Goal: Information Seeking & Learning: Find specific fact

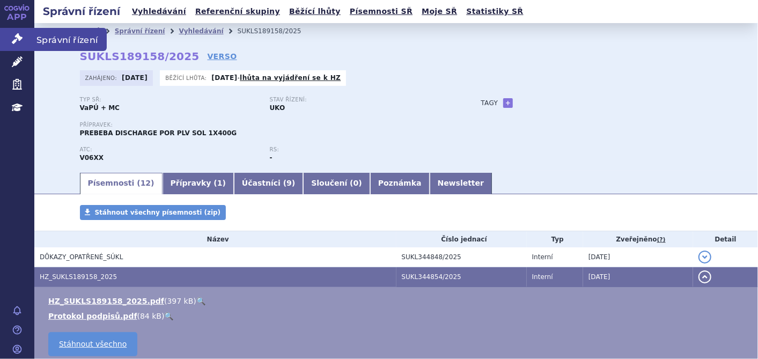
scroll to position [33, 0]
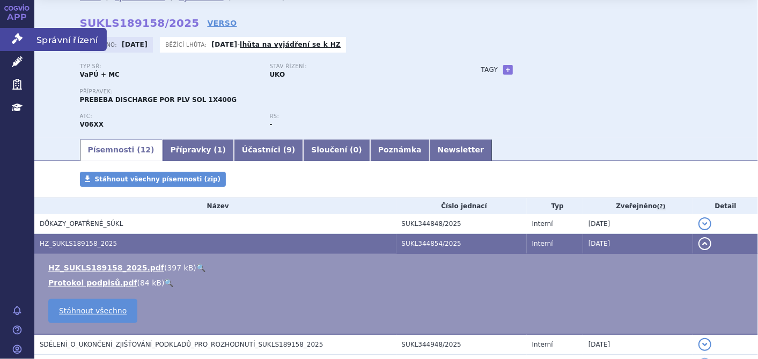
click at [13, 37] on icon at bounding box center [17, 38] width 11 height 11
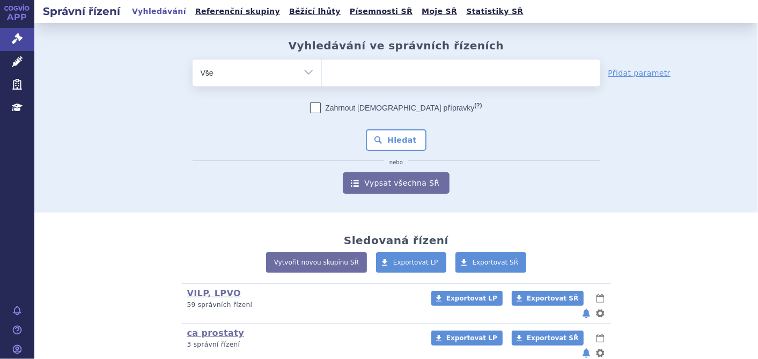
click at [339, 74] on ul at bounding box center [461, 71] width 279 height 23
click at [322, 74] on select at bounding box center [322, 72] width 1 height 27
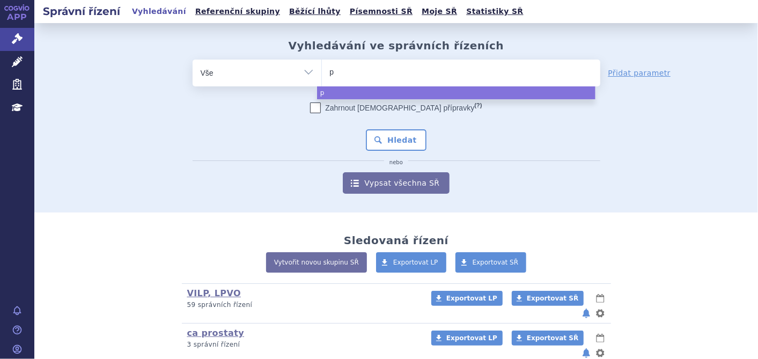
type input "pk"
type input "pku"
type input "pku g"
type input "pku gm"
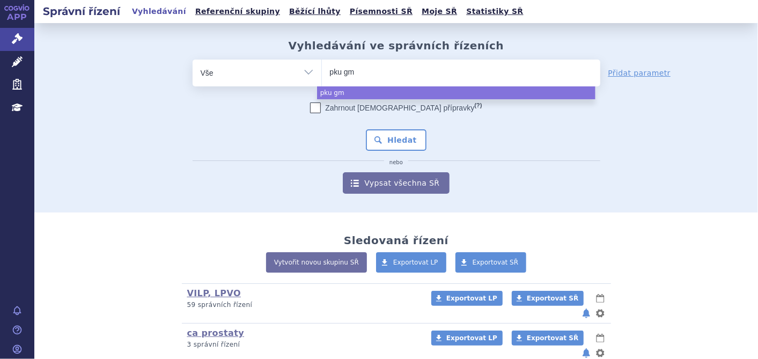
type input "pku gmp"
select select "pku gmp"
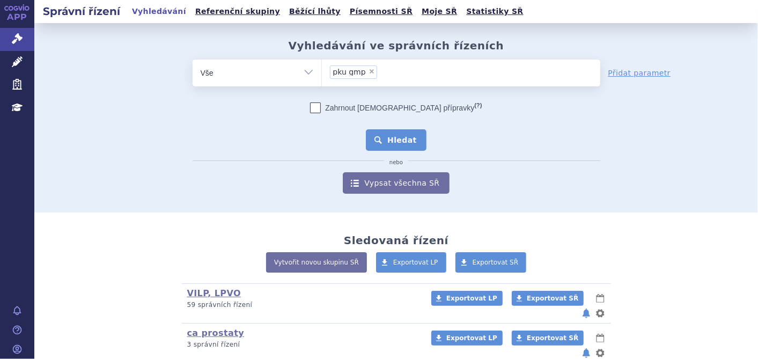
click at [382, 139] on button "Hledat" at bounding box center [396, 139] width 61 height 21
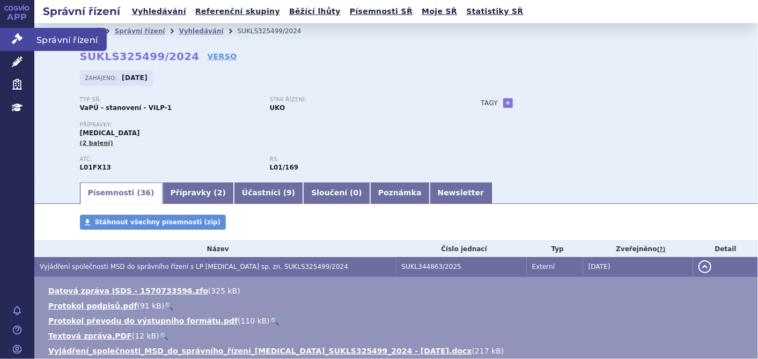
click at [18, 41] on icon at bounding box center [17, 38] width 11 height 11
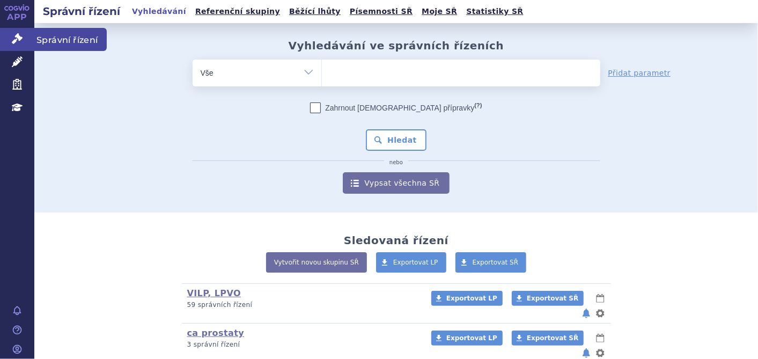
click at [30, 34] on link "Správní řízení" at bounding box center [17, 39] width 34 height 23
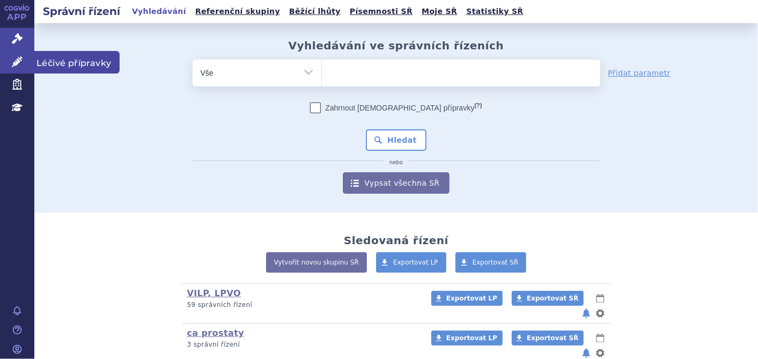
click at [24, 70] on link "Léčivé přípravky" at bounding box center [17, 62] width 34 height 23
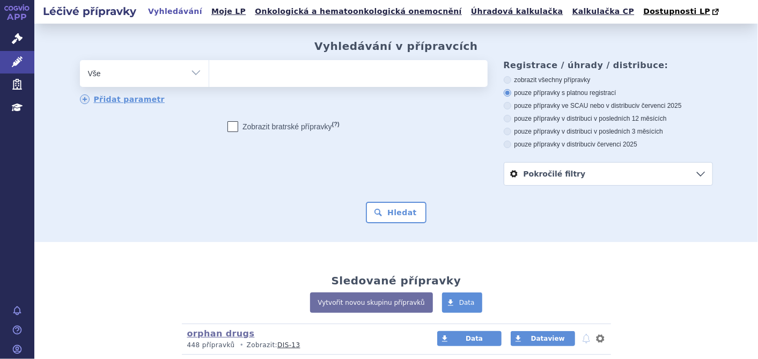
click at [247, 81] on ul at bounding box center [348, 71] width 279 height 23
click at [209, 81] on select at bounding box center [209, 73] width 1 height 27
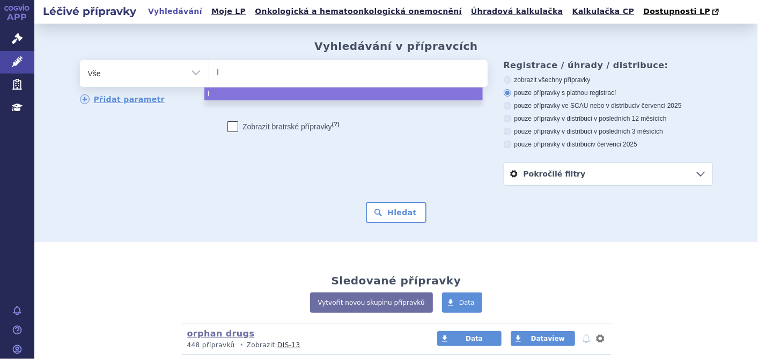
type input "le"
type input "letr"
type input "letro"
type input "letroz"
type input "letrozo"
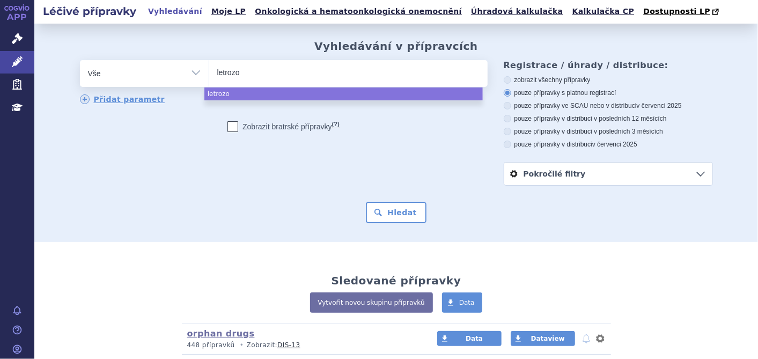
type input "letrozol"
select select "letrozol"
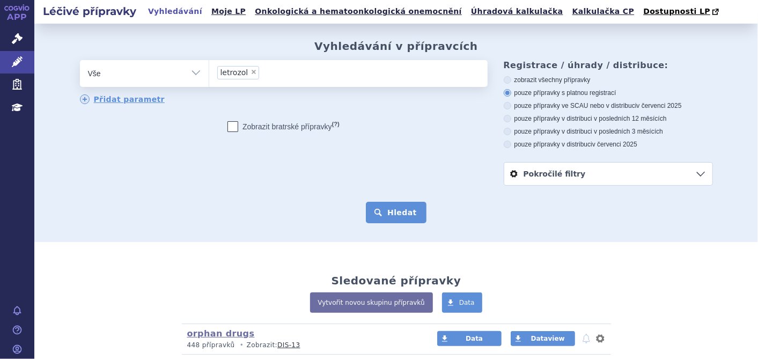
click at [383, 214] on button "Hledat" at bounding box center [396, 212] width 61 height 21
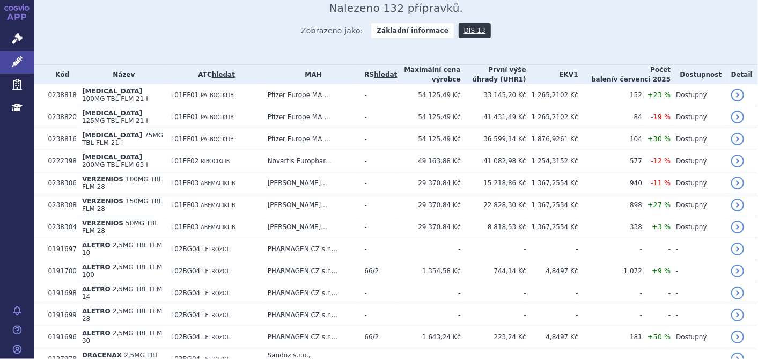
scroll to position [357, 0]
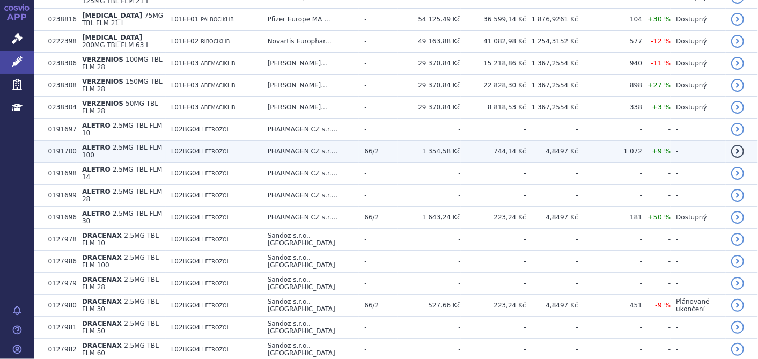
click at [103, 144] on span "2,5MG TBL FLM 100" at bounding box center [122, 151] width 81 height 15
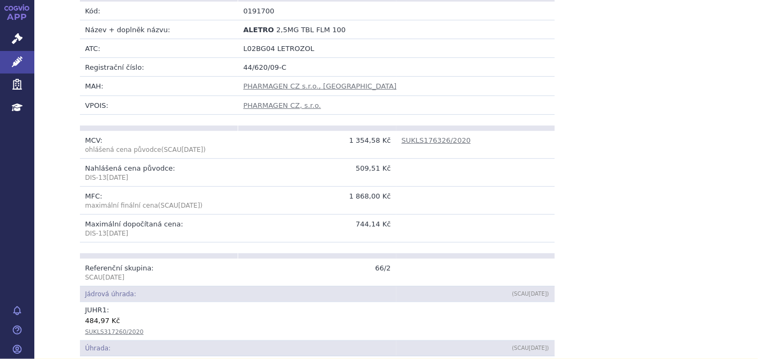
scroll to position [238, 0]
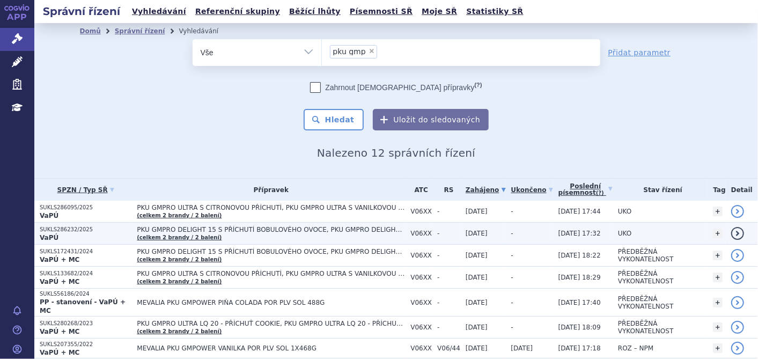
click at [165, 230] on span "PKU GMPRO DELIGHT 15 S PŘÍCHUTÍ BOBULOVÉHO OVOCE, PKU GMPRO DELIGHT 15 S PŘÍCHU…" at bounding box center [271, 230] width 268 height 8
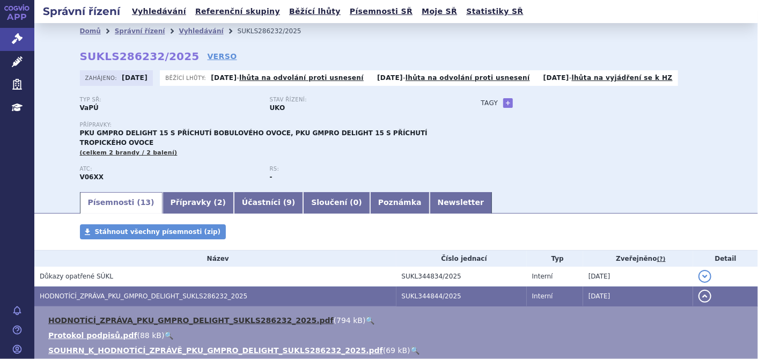
click at [192, 316] on link "HODNOTÍCÍ_ZPRÁVA_PKU_GMPRO_DELIGHT_SUKLS286232_2025.pdf" at bounding box center [191, 320] width 286 height 9
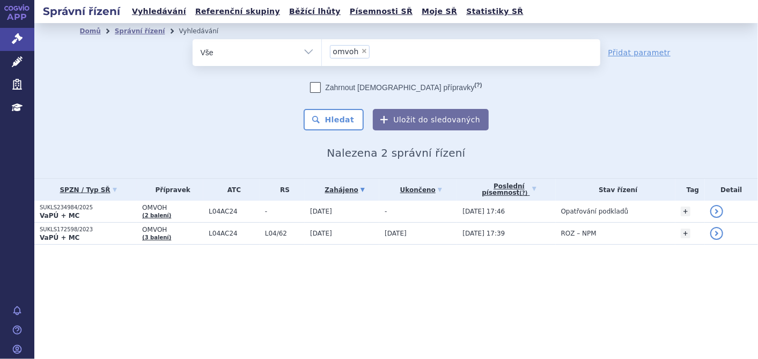
click at [366, 52] on li "× omvoh" at bounding box center [350, 51] width 40 height 13
click at [322, 52] on select "omvoh" at bounding box center [322, 52] width 1 height 27
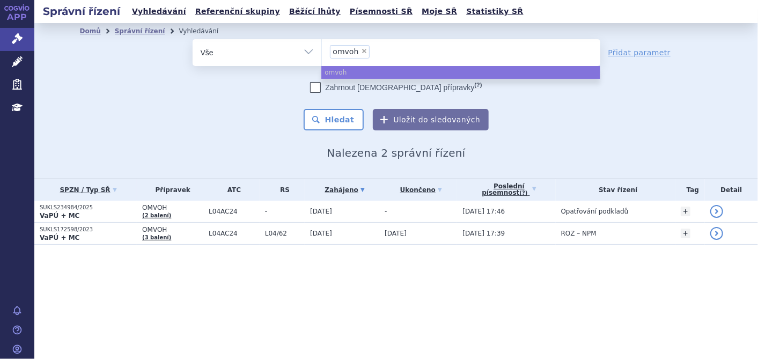
click at [362, 51] on span "×" at bounding box center [364, 51] width 6 height 6
click at [322, 51] on select "omvoh" at bounding box center [322, 52] width 1 height 27
select select
type input "pk"
type input "pku"
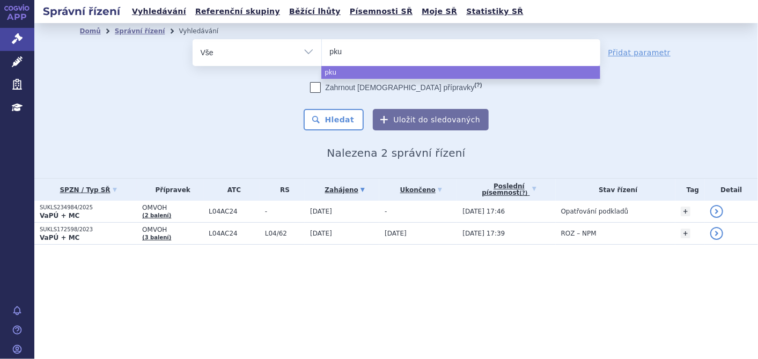
type input "pku"
type input "pku gm"
type input "pku gmp"
type input "pku gmpr"
type input "pku gmpro"
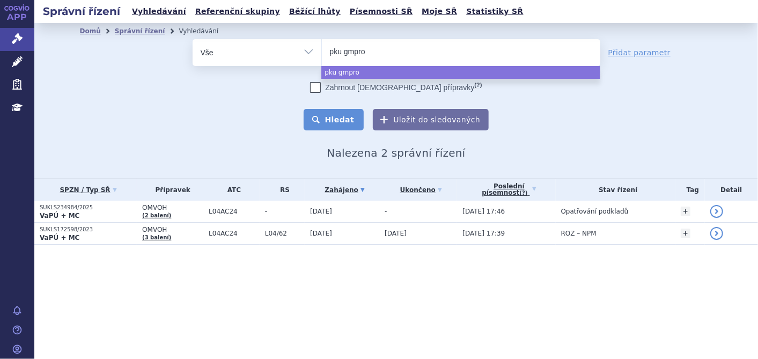
select select "pku gmpro"
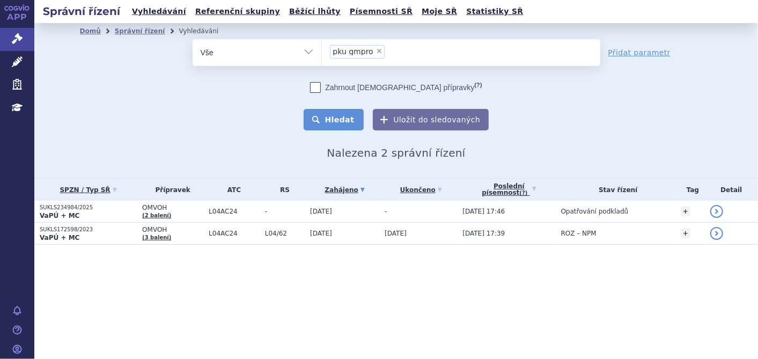
click at [341, 117] on button "Hledat" at bounding box center [334, 119] width 61 height 21
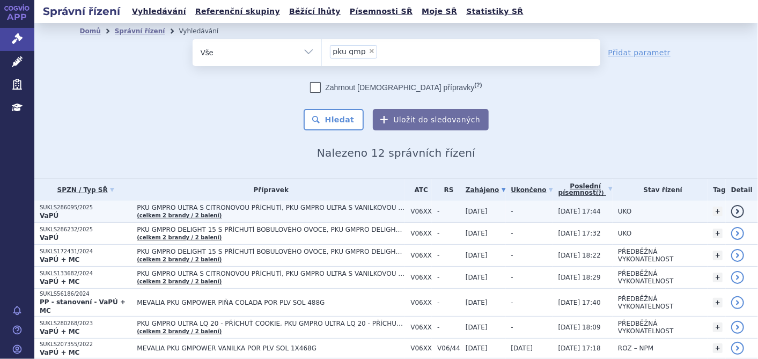
click at [255, 210] on span "PKU GMPRO ULTRA S CITRONOVOU PŘÍCHUTÍ, PKU GMPRO ULTRA S VANILKOVOU PŘÍCHUTÍ" at bounding box center [271, 208] width 268 height 8
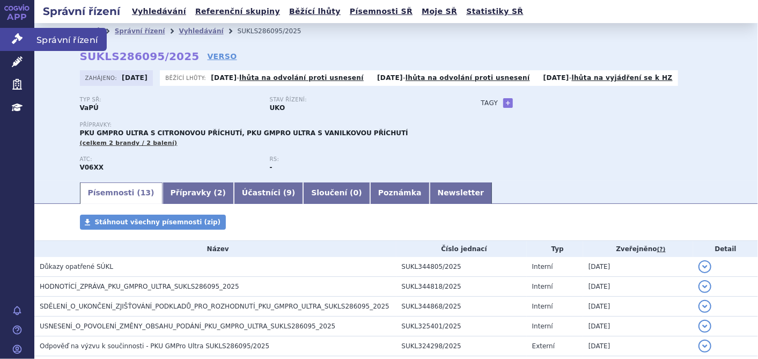
click at [16, 39] on icon at bounding box center [17, 38] width 11 height 11
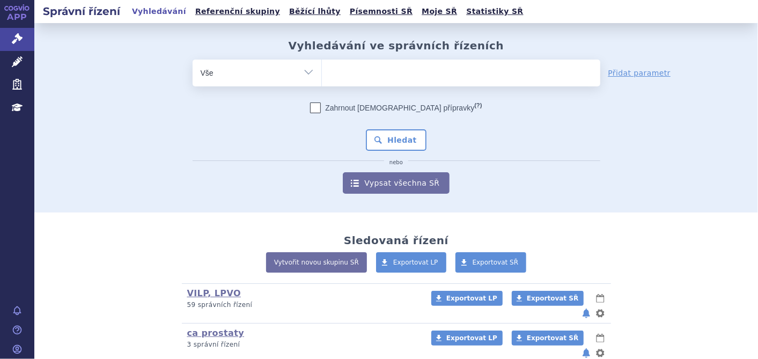
click at [355, 64] on ul at bounding box center [461, 71] width 279 height 23
click at [322, 64] on select at bounding box center [322, 72] width 1 height 27
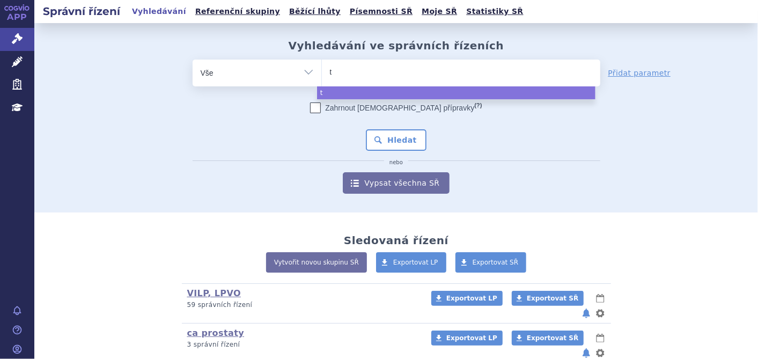
type input "tr"
type input "tru"
type input "truq"
type input "truqa"
type input "truqap"
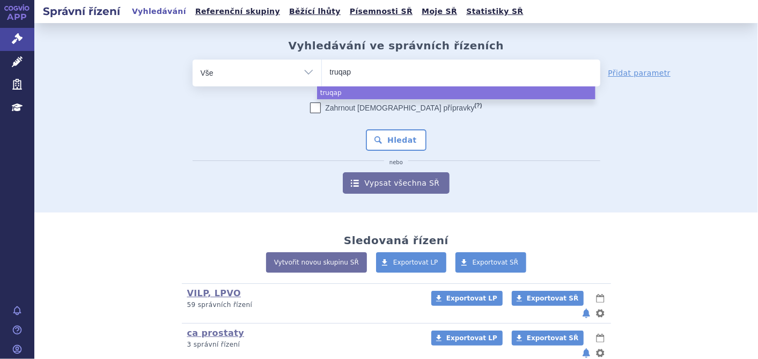
select select "truqap"
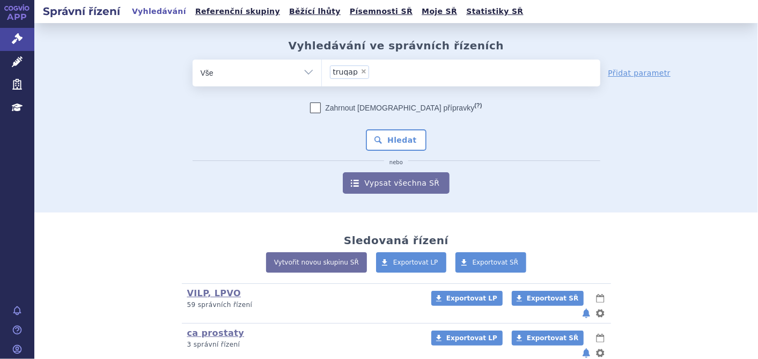
click at [423, 144] on div "Zahrnout bratrské přípravky (?) * Pozor, hledání dle vyhledávacího parametru In…" at bounding box center [397, 148] width 408 height 91
click at [406, 141] on button "Hledat" at bounding box center [396, 139] width 61 height 21
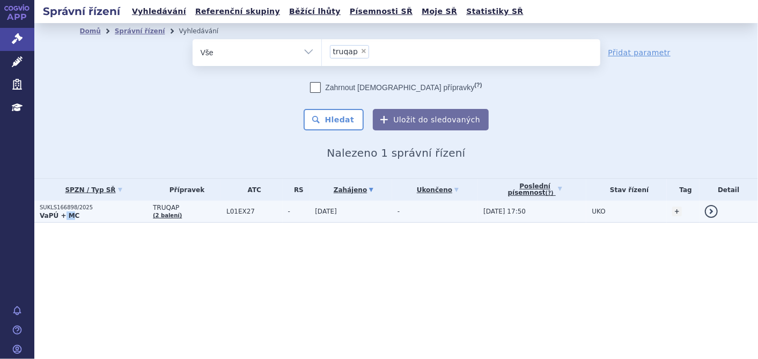
drag, startPoint x: 70, startPoint y: 211, endPoint x: 61, endPoint y: 211, distance: 9.1
click at [61, 212] on strong "VaPÚ + MC" at bounding box center [60, 216] width 40 height 8
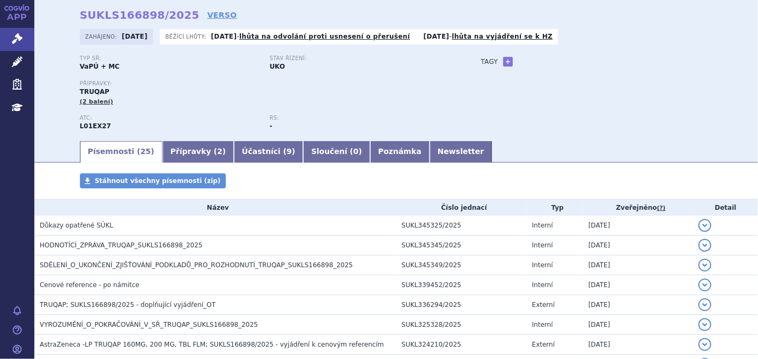
scroll to position [119, 0]
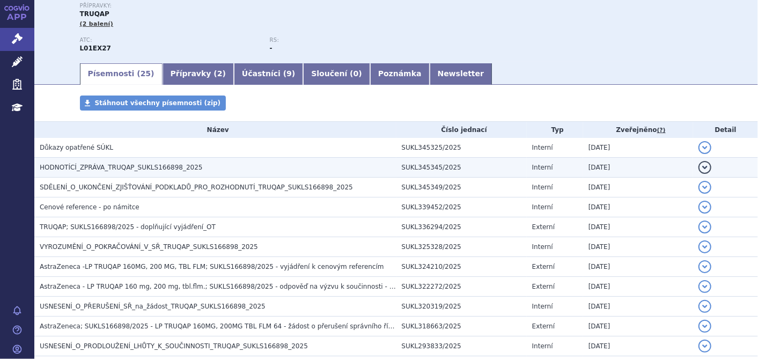
click at [127, 171] on span "HODNOTÍCÍ_ZPRÁVA_TRUQAP_SUKLS166898_2025" at bounding box center [121, 168] width 163 height 8
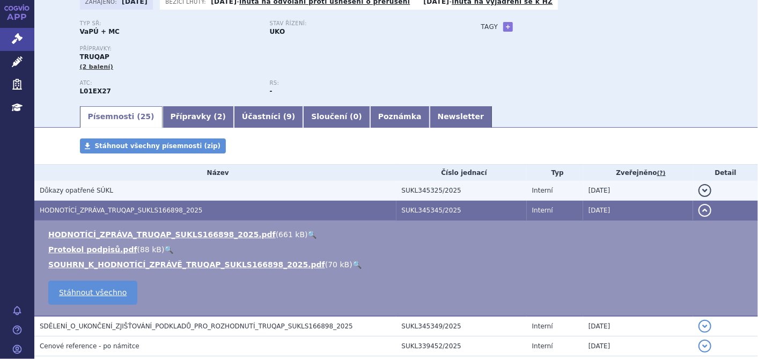
scroll to position [0, 0]
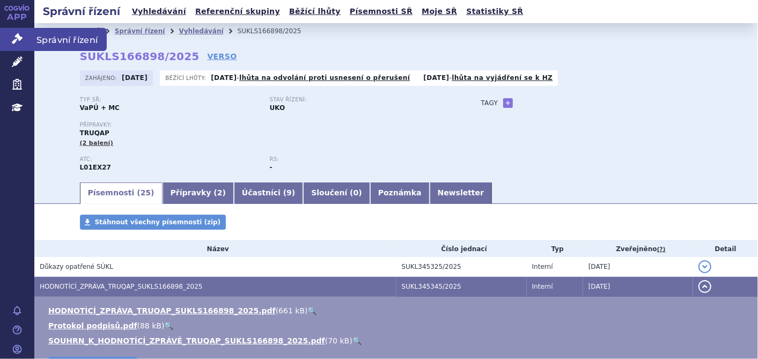
click at [17, 34] on icon at bounding box center [17, 38] width 11 height 11
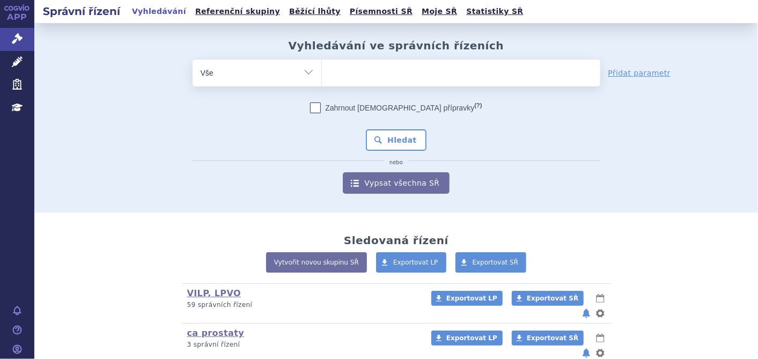
click at [354, 79] on ul at bounding box center [461, 71] width 279 height 23
click at [322, 79] on select at bounding box center [322, 72] width 1 height 27
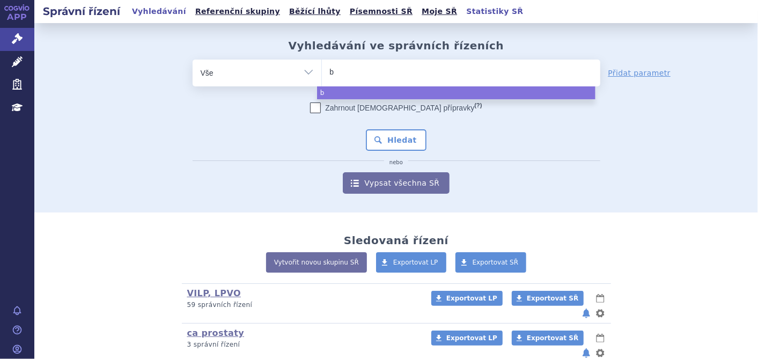
type input "ba"
type input "bav"
type input "bave"
type input "baven"
type input "bavenc"
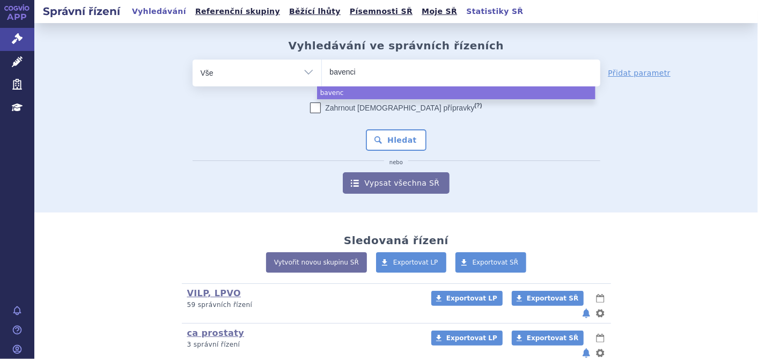
type input "[MEDICAL_DATA]"
select select "[MEDICAL_DATA]"
click at [409, 143] on button "Hledat" at bounding box center [396, 139] width 61 height 21
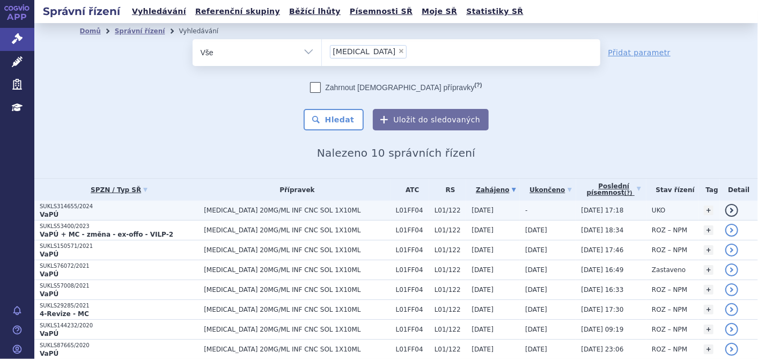
click at [258, 210] on span "[MEDICAL_DATA] 20MG/ML INF CNC SOL 1X10ML" at bounding box center [297, 211] width 186 height 8
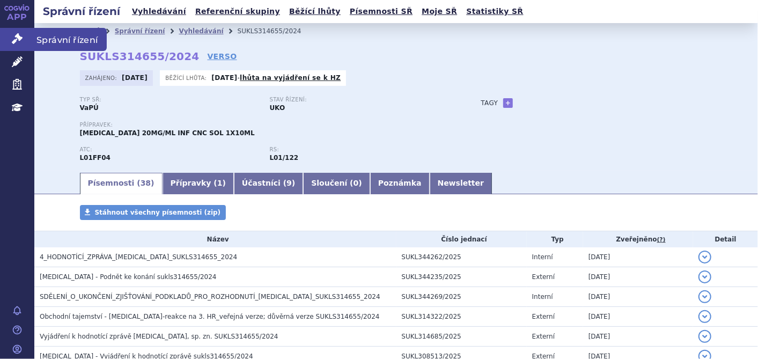
click at [21, 39] on icon at bounding box center [17, 38] width 11 height 11
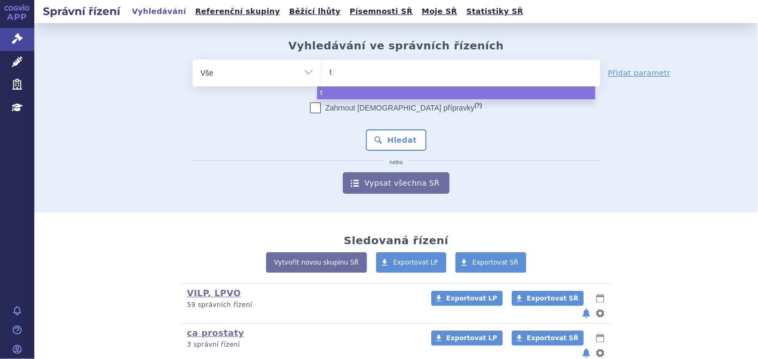
type input "ta"
type input "tav"
type input "tavn"
type input "tavne"
type input "tavneo"
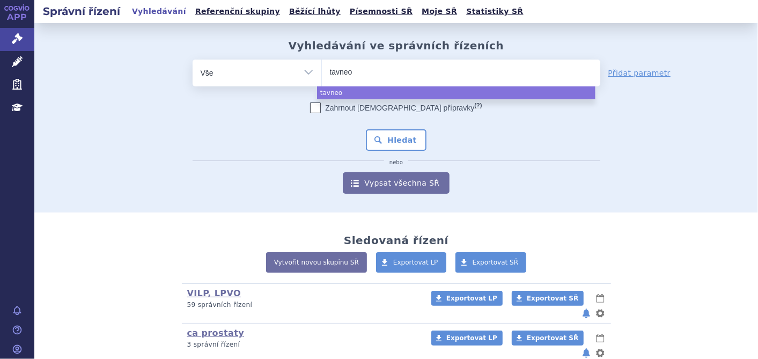
type input "tavneos"
select select "tavneos"
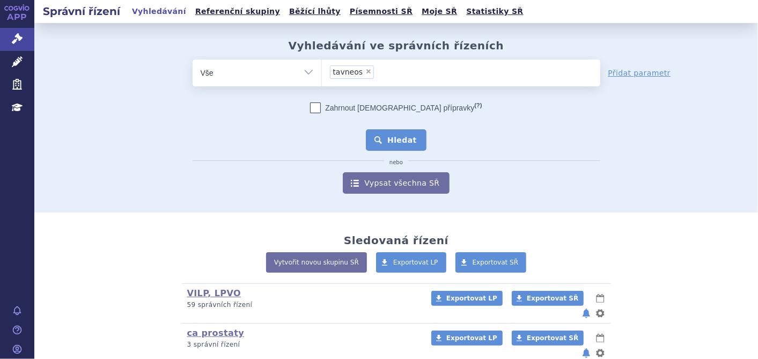
drag, startPoint x: 401, startPoint y: 141, endPoint x: 376, endPoint y: 135, distance: 26.0
click at [376, 135] on button "Hledat" at bounding box center [396, 139] width 61 height 21
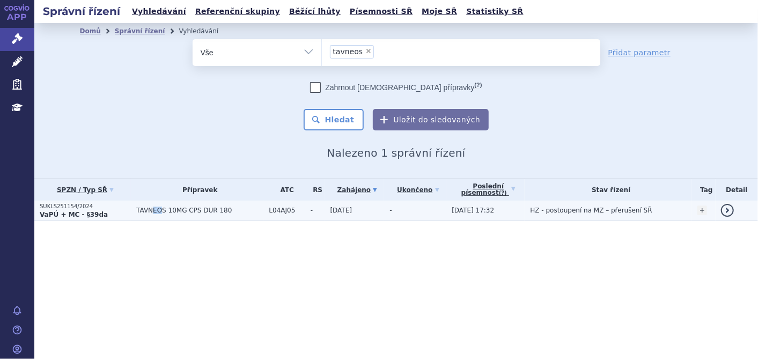
click at [149, 213] on span "TAVNEOS 10MG CPS DUR 180" at bounding box center [199, 211] width 127 height 8
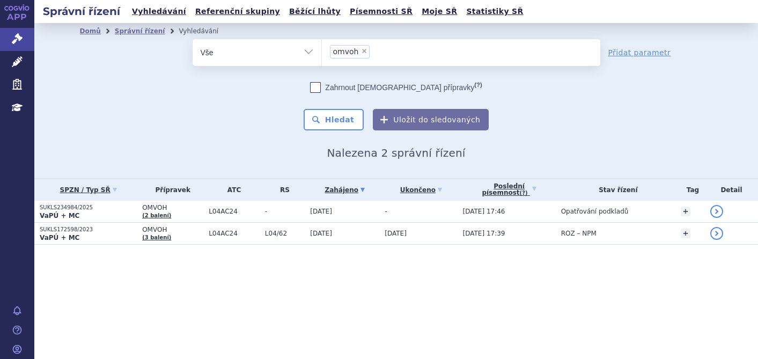
select select
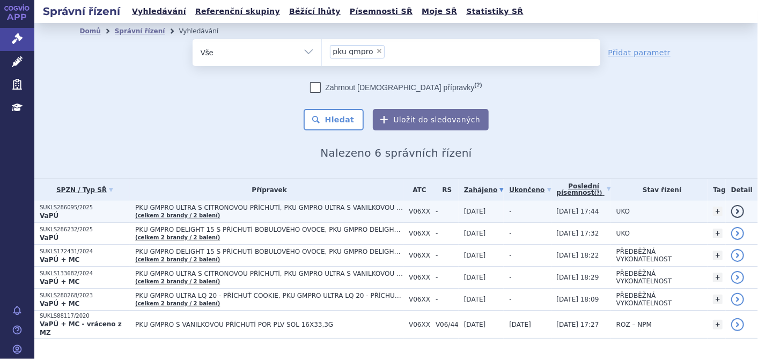
click at [201, 202] on td "PKU GMPRO ULTRA S CITRONOVOU PŘÍCHUTÍ, PKU GMPRO ULTRA S VANILKOVOU PŘÍCHUTÍ (c…" at bounding box center [267, 212] width 274 height 22
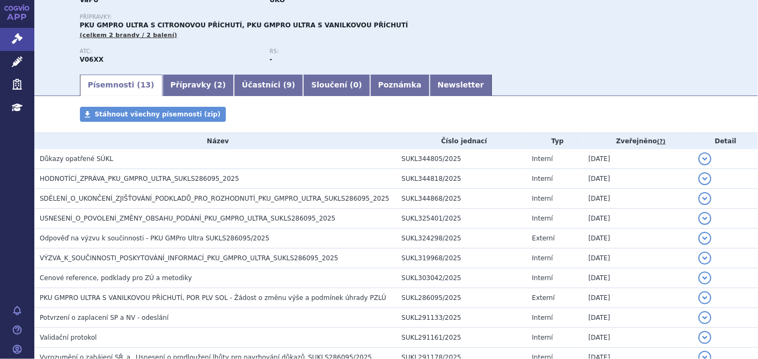
scroll to position [119, 0]
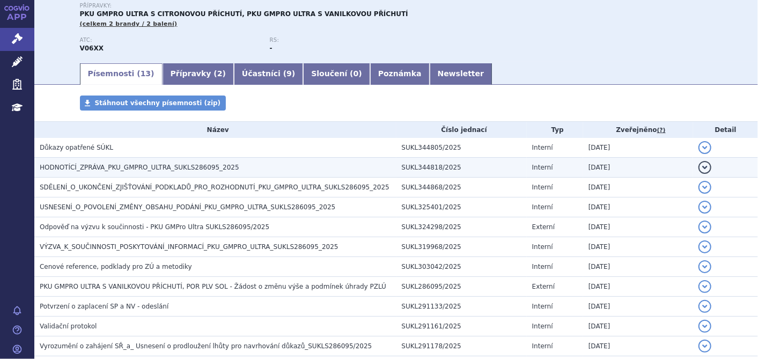
click at [150, 163] on h3 "HODNOTÍCÍ_ZPRÁVA_PKU_GMPRO_ULTRA_SUKLS286095_2025" at bounding box center [218, 167] width 357 height 11
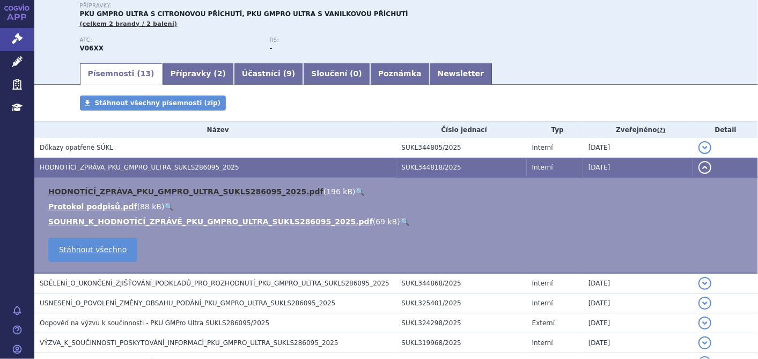
click at [128, 193] on link "HODNOTÍCÍ_ZPRÁVA_PKU_GMPRO_ULTRA_SUKLS286095_2025.pdf" at bounding box center [185, 191] width 275 height 9
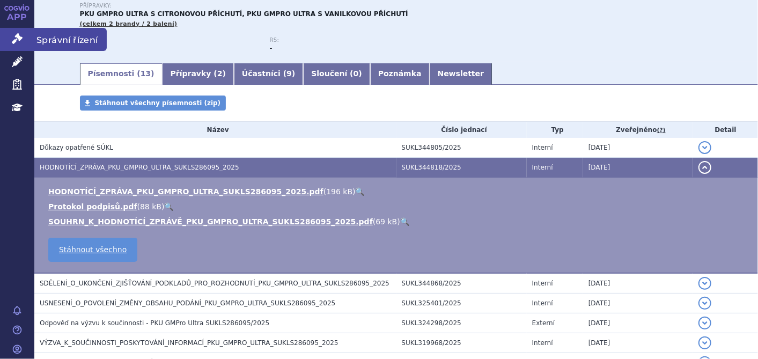
click at [18, 39] on icon at bounding box center [17, 38] width 11 height 11
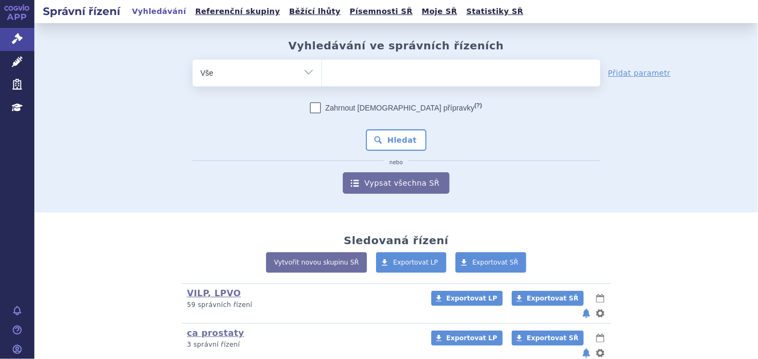
click at [365, 68] on ul at bounding box center [461, 71] width 279 height 23
click at [322, 68] on select at bounding box center [322, 72] width 1 height 27
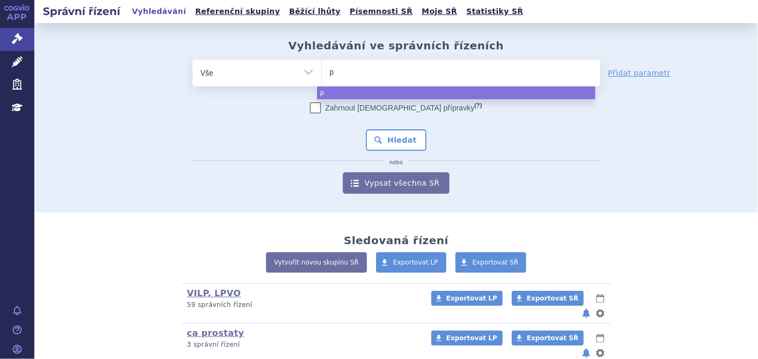
type input "pr"
type input "pre"
type input "preb"
type input "prebe"
type input "prebeb"
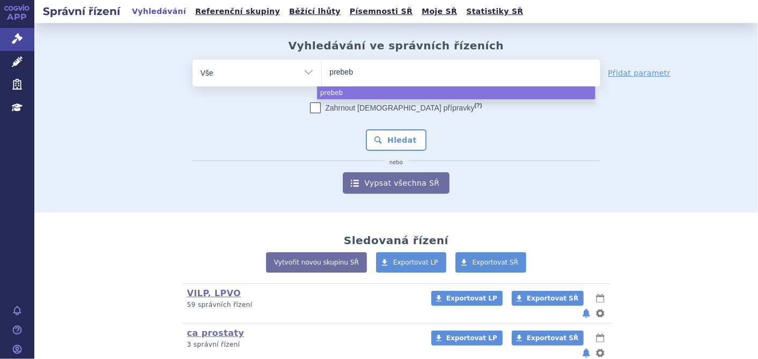
type input "prebeba"
select select "prebeba"
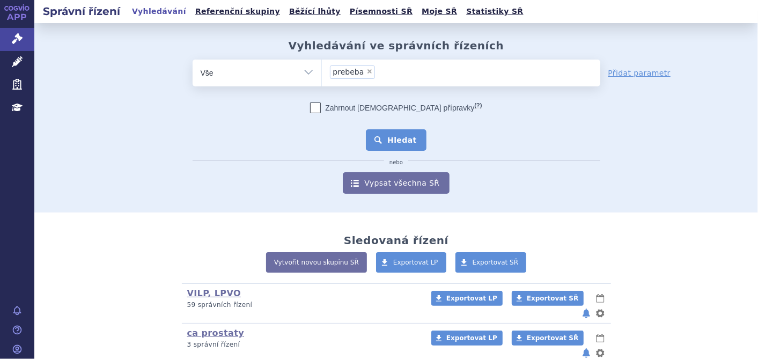
click at [405, 135] on button "Hledat" at bounding box center [396, 139] width 61 height 21
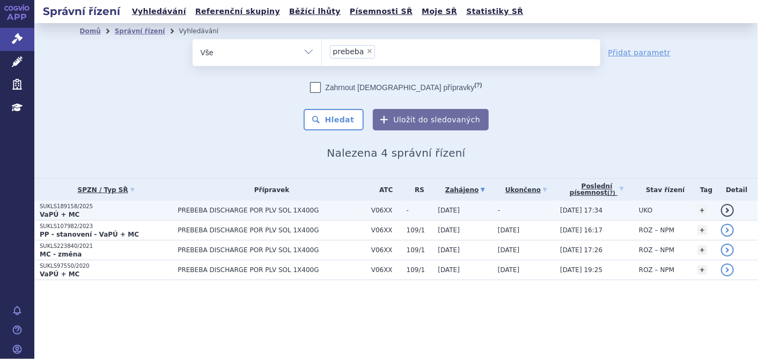
click at [49, 212] on strong "VaPÚ + MC" at bounding box center [60, 215] width 40 height 8
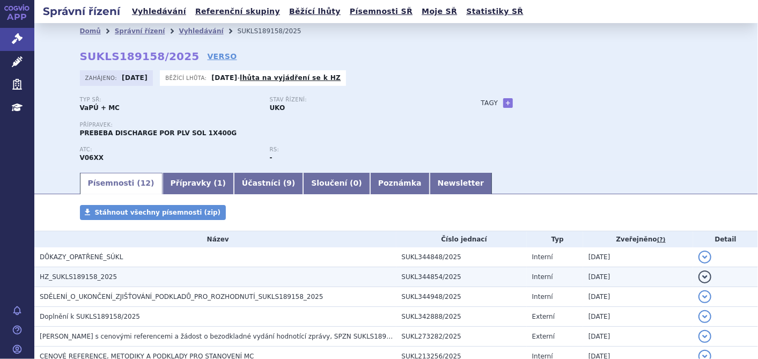
click at [78, 277] on span "HZ_SUKLS189158_2025" at bounding box center [78, 277] width 77 height 8
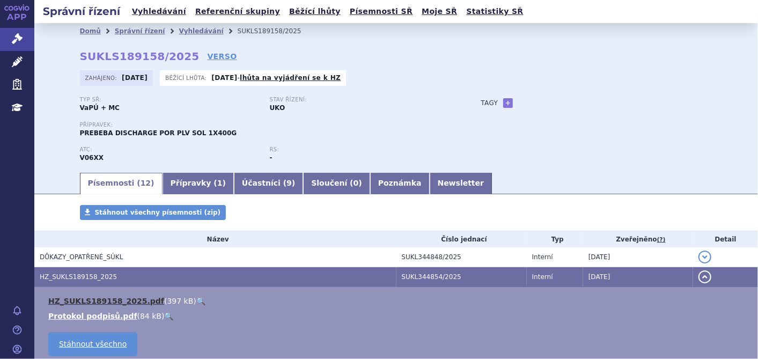
click at [78, 297] on link "HZ_SUKLS189158_2025.pdf" at bounding box center [106, 301] width 116 height 9
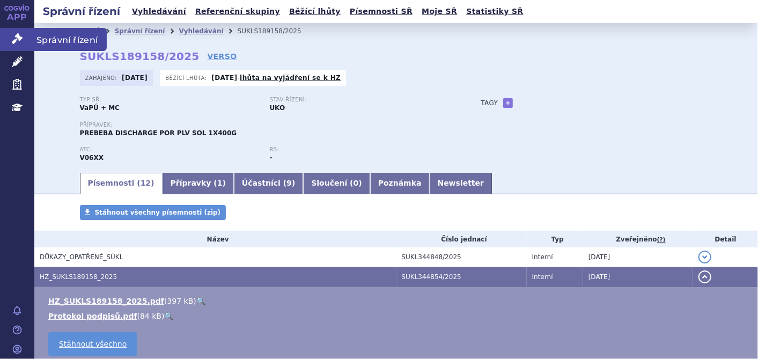
click at [21, 38] on icon at bounding box center [17, 38] width 11 height 11
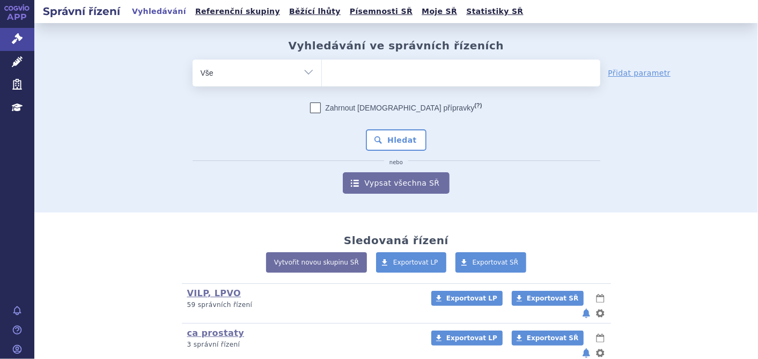
click at [383, 77] on ul at bounding box center [461, 71] width 279 height 23
click at [322, 77] on select at bounding box center [322, 72] width 1 height 27
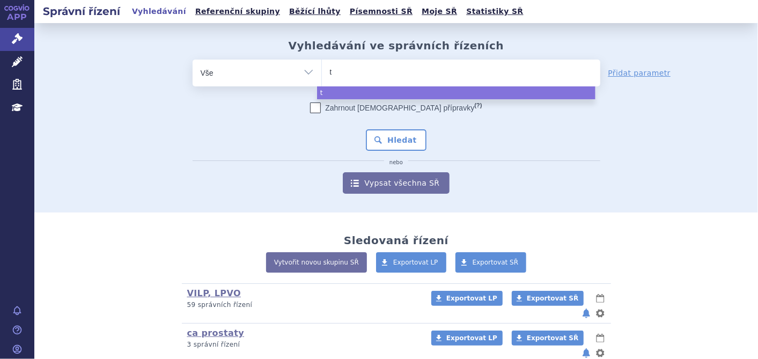
type input "tr"
type input "tru"
type input "truq"
type input "truqa"
type input "truqap"
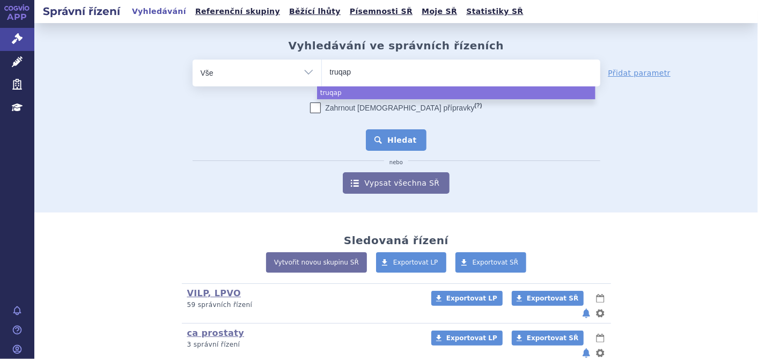
select select "truqap"
click at [385, 142] on button "Hledat" at bounding box center [396, 139] width 61 height 21
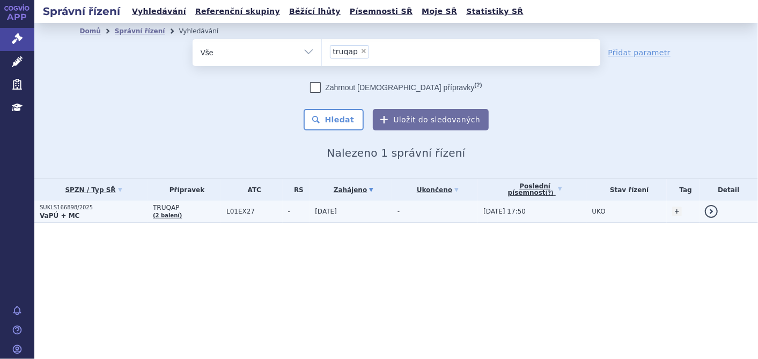
click at [69, 204] on p "SUKLS166898/2025" at bounding box center [94, 208] width 108 height 8
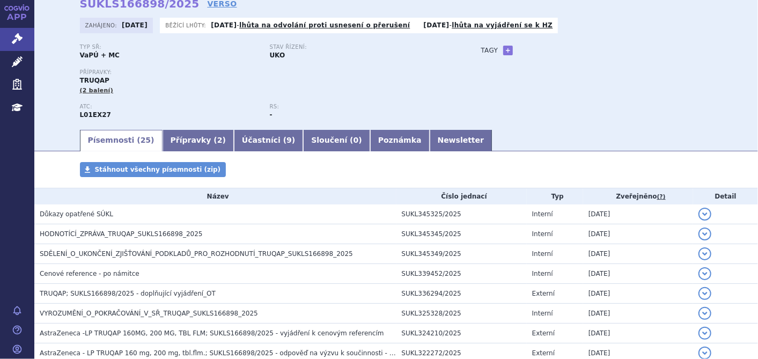
scroll to position [119, 0]
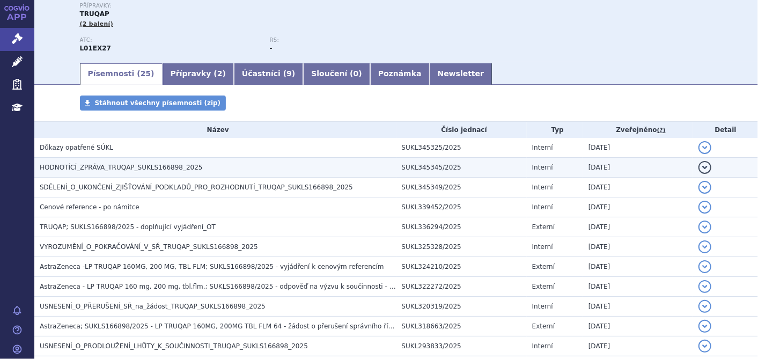
click at [138, 170] on span "HODNOTÍCÍ_ZPRÁVA_TRUQAP_SUKLS166898_2025" at bounding box center [121, 168] width 163 height 8
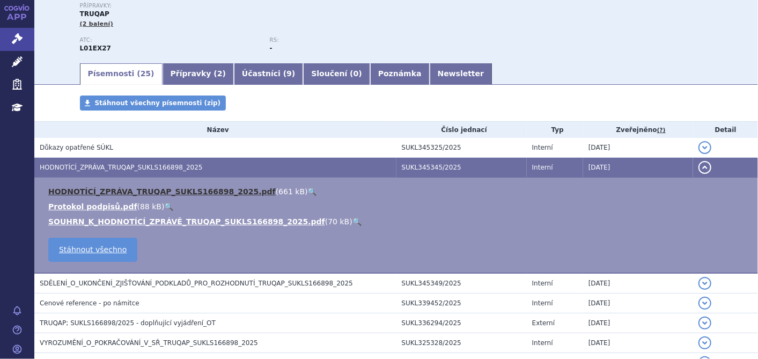
click at [134, 187] on link "HODNOTÍCÍ_ZPRÁVA_TRUQAP_SUKLS166898_2025.pdf" at bounding box center [162, 191] width 228 height 9
